Goal: Find specific page/section: Find specific page/section

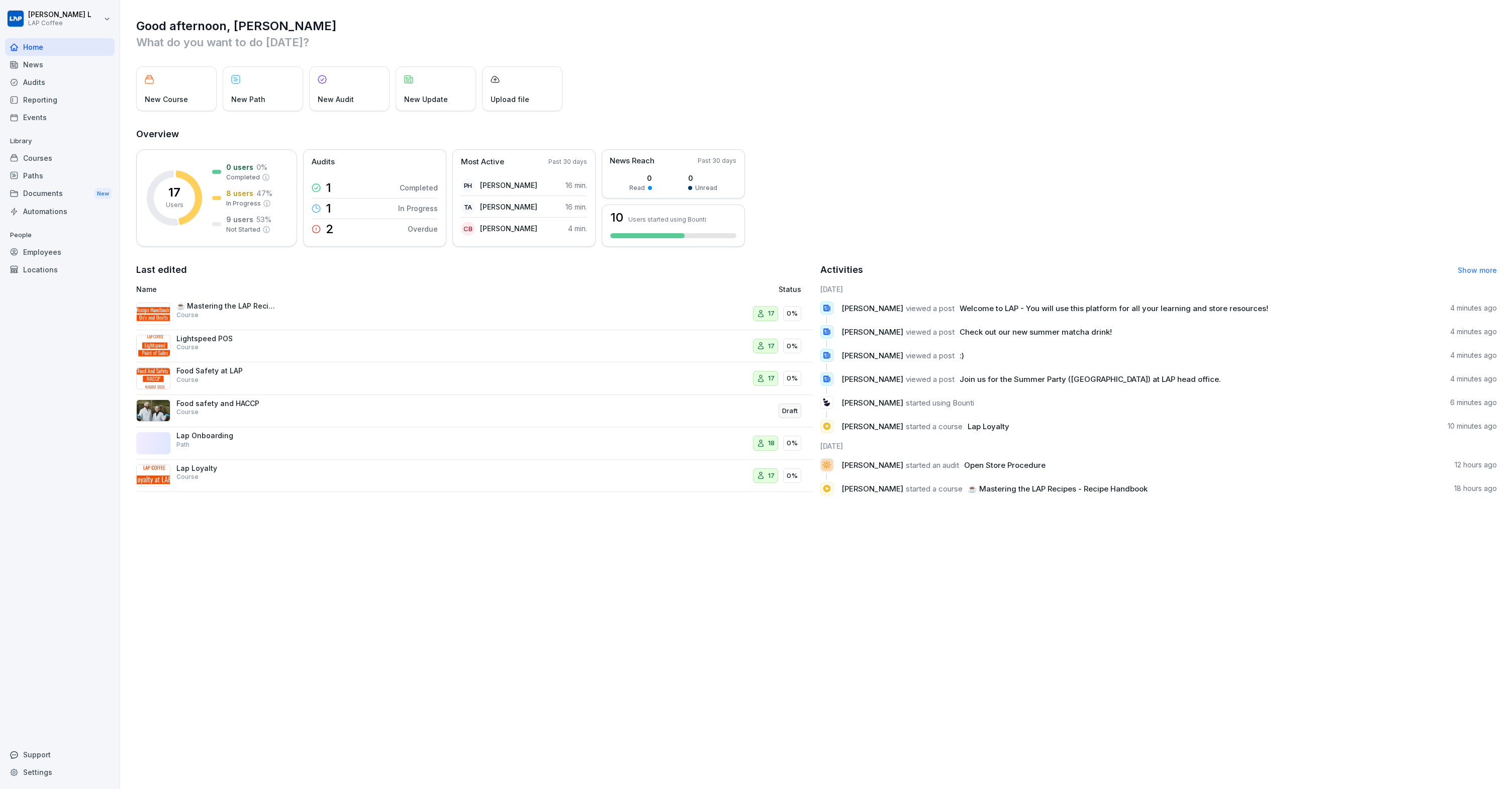
click at [41, 46] on div "Home" at bounding box center [59, 47] width 109 height 18
click at [41, 47] on div "Home" at bounding box center [59, 47] width 109 height 18
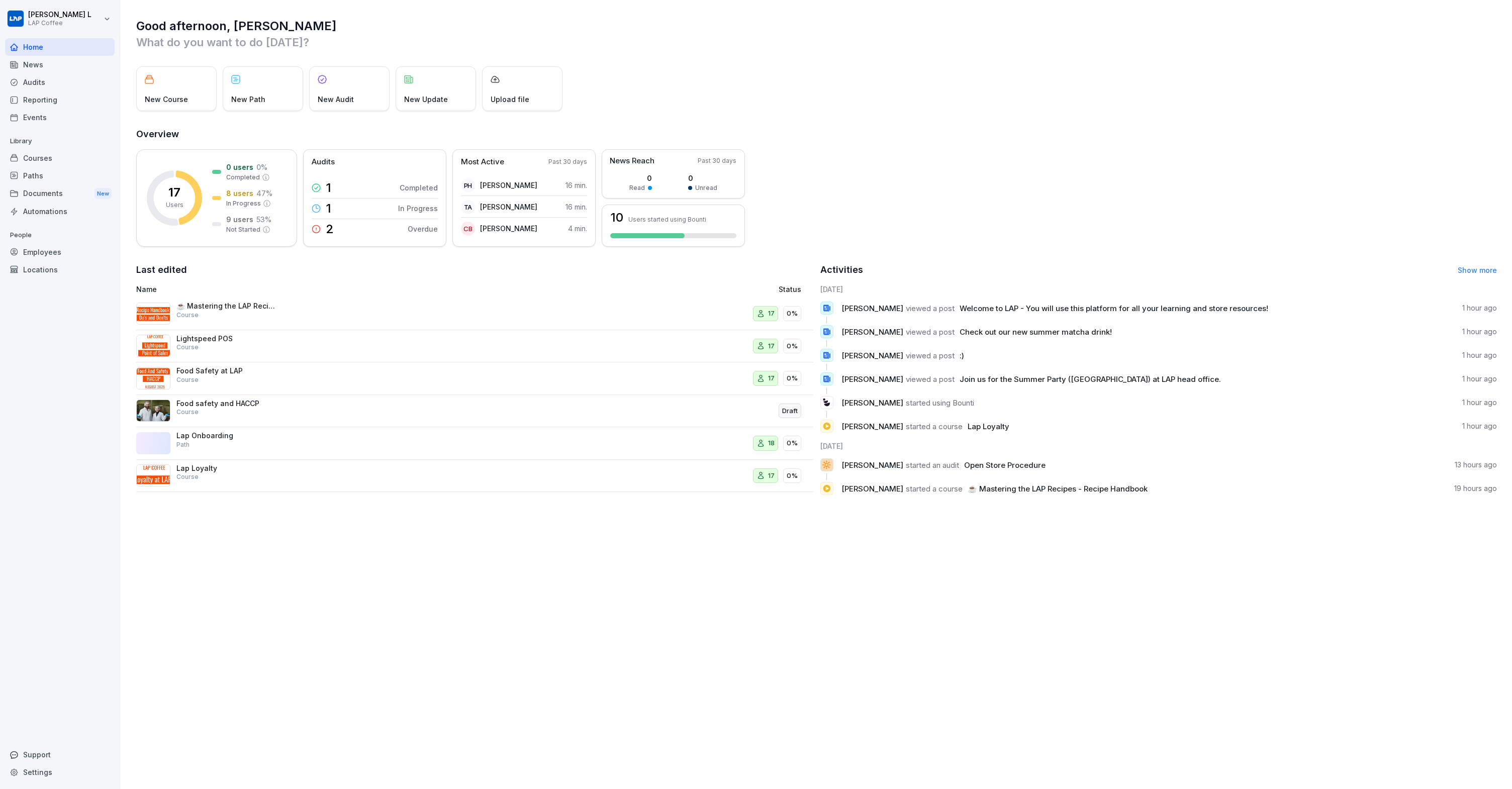
click at [41, 47] on div "Home" at bounding box center [59, 47] width 109 height 18
click at [40, 46] on div "Home" at bounding box center [59, 47] width 109 height 18
click at [38, 44] on div "Home" at bounding box center [59, 47] width 109 height 18
click at [73, 162] on div "Courses" at bounding box center [59, 158] width 109 height 18
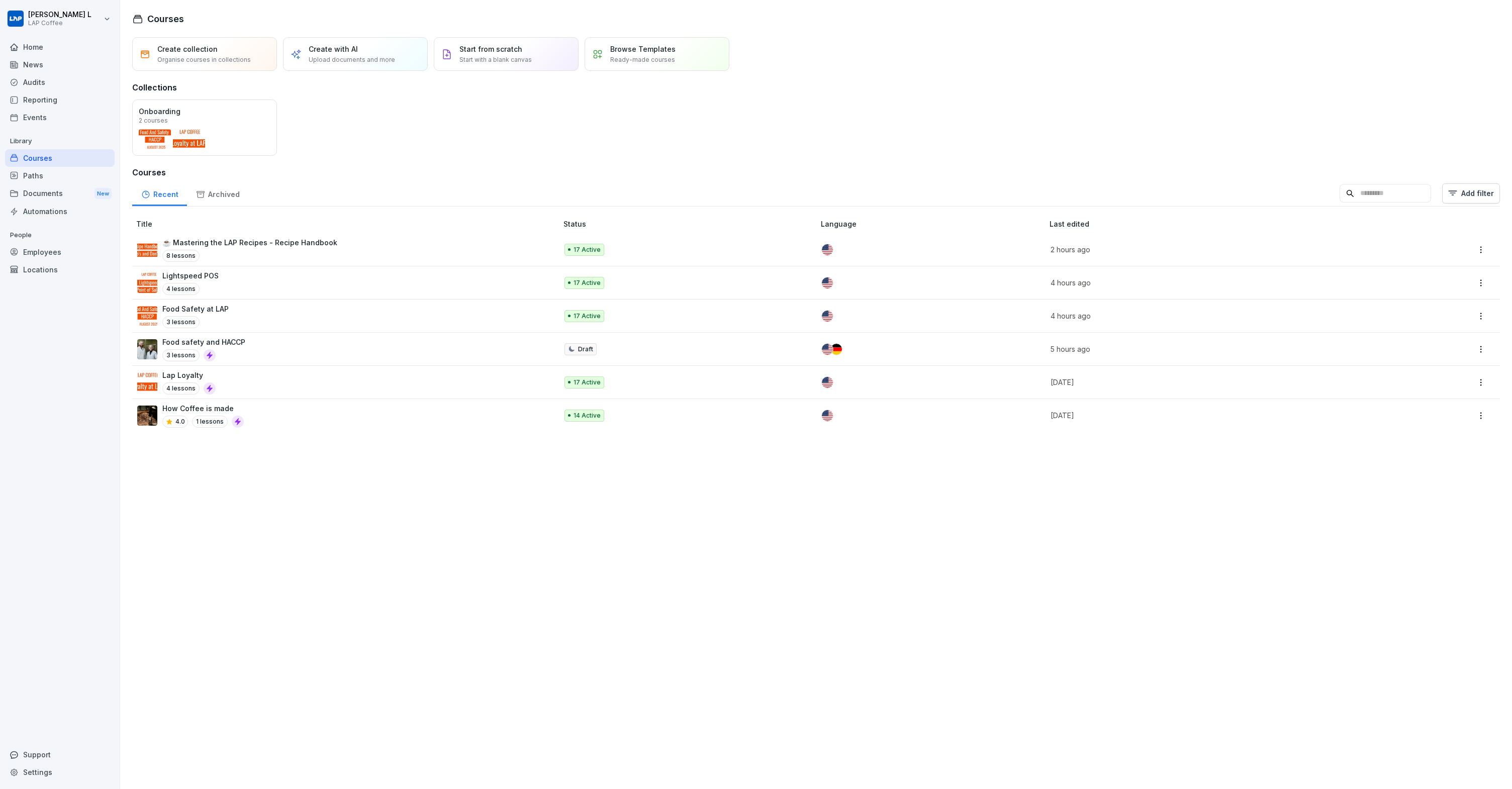
click at [62, 44] on div "Home" at bounding box center [59, 47] width 109 height 18
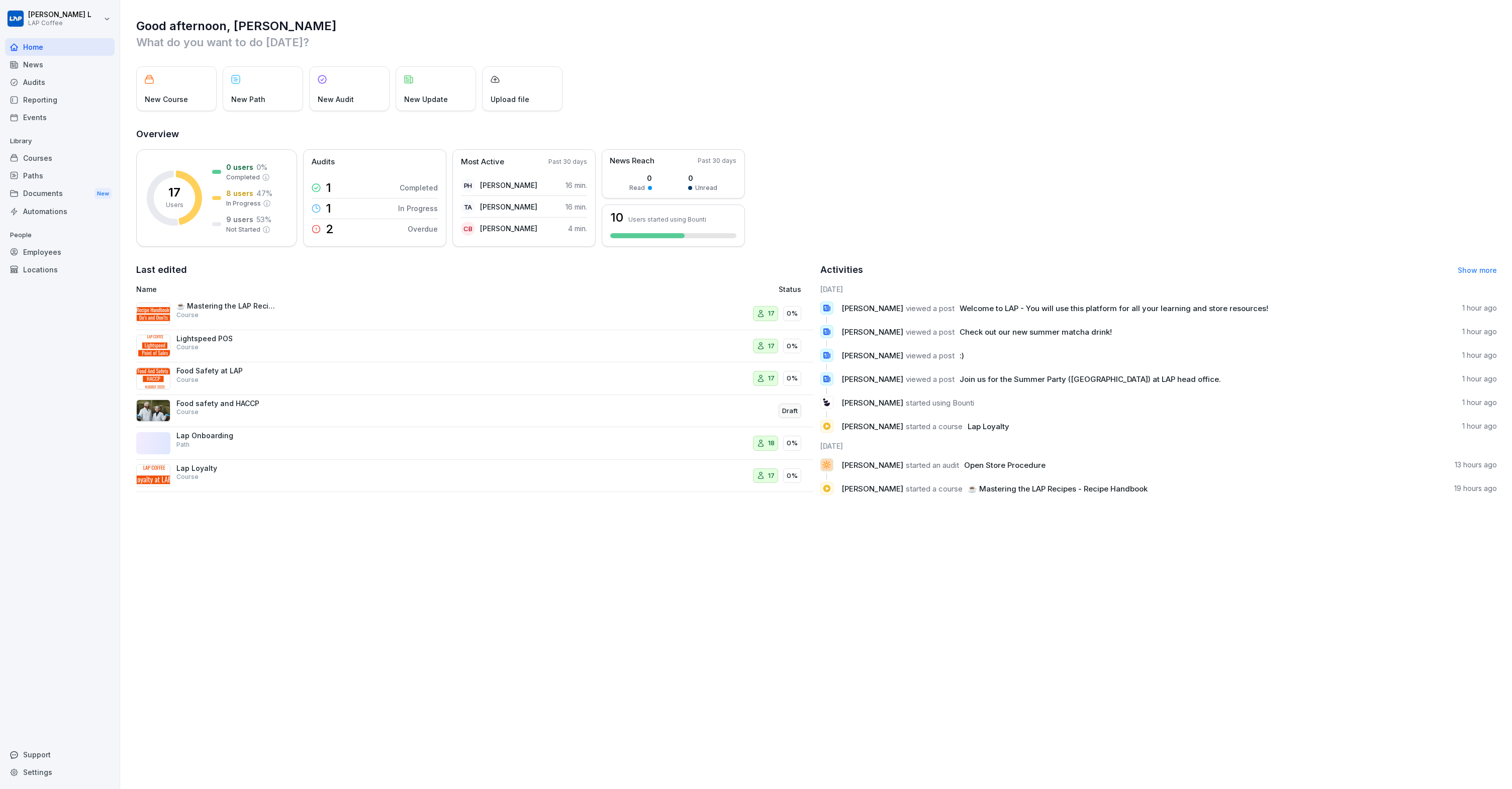
click at [56, 46] on div "Home" at bounding box center [59, 47] width 109 height 18
click at [37, 50] on div "Home" at bounding box center [59, 47] width 109 height 18
